Goal: Check status: Check status

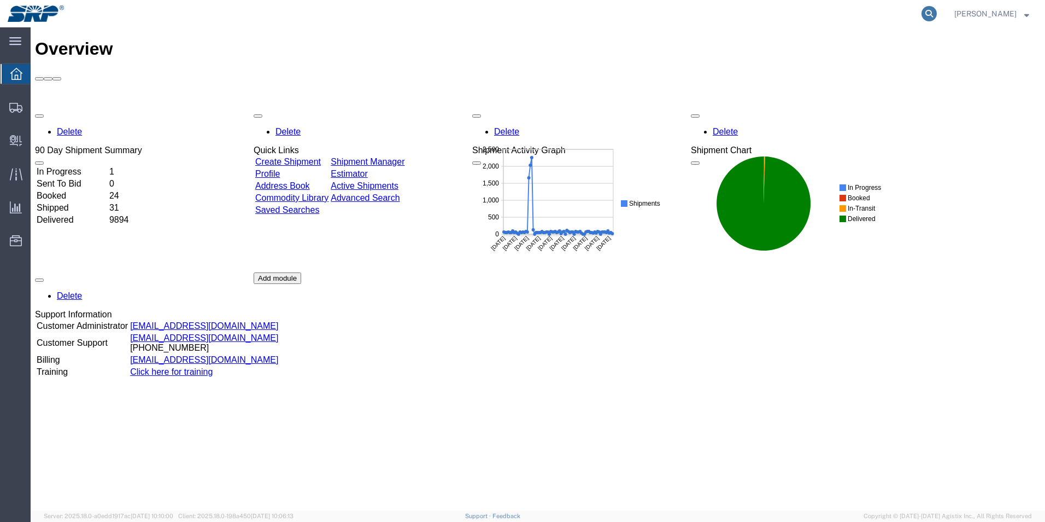
click at [937, 10] on icon at bounding box center [929, 13] width 15 height 15
click at [735, 14] on input "search" at bounding box center [755, 14] width 332 height 26
type input "TBA323807855015"
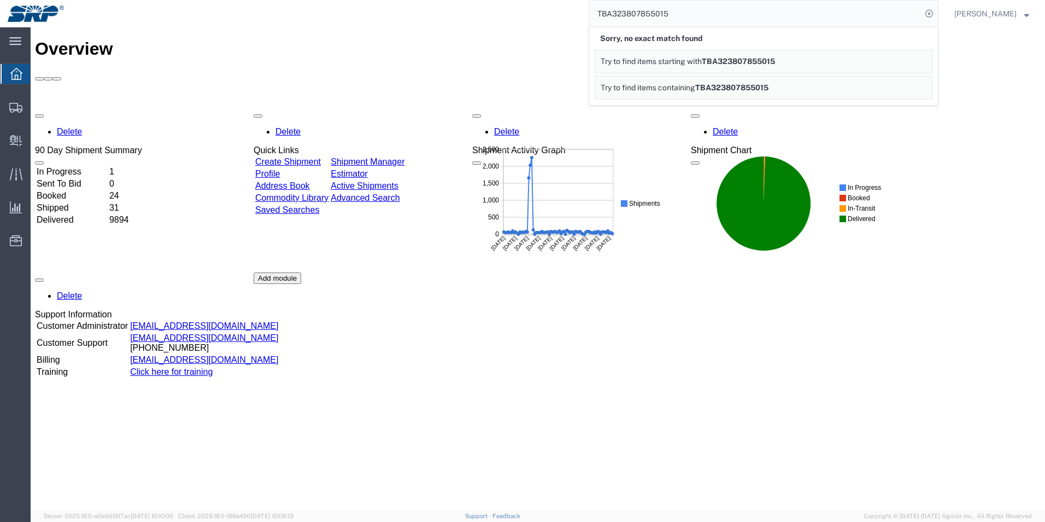
click at [795, 66] on link "Try to find items starting with TBA323807855015" at bounding box center [764, 62] width 338 height 24
click at [767, 86] on span "TBA323807855015" at bounding box center [731, 87] width 73 height 9
